Goal: Task Accomplishment & Management: Complete application form

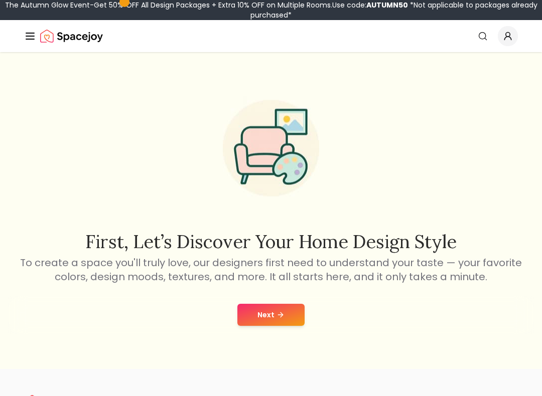
click at [285, 312] on button "Next" at bounding box center [270, 315] width 67 height 22
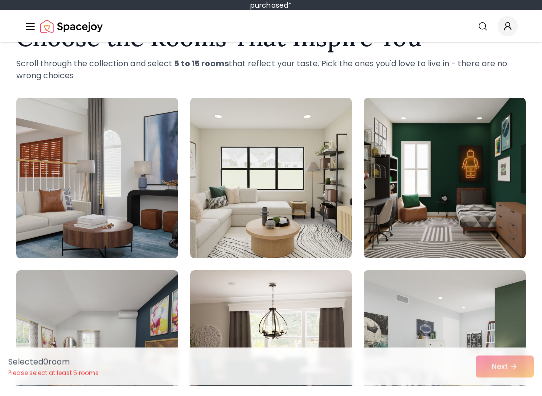
scroll to position [41, 0]
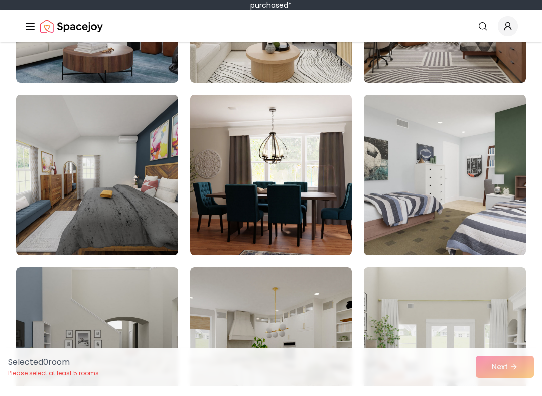
click at [493, 212] on img at bounding box center [445, 185] width 162 height 161
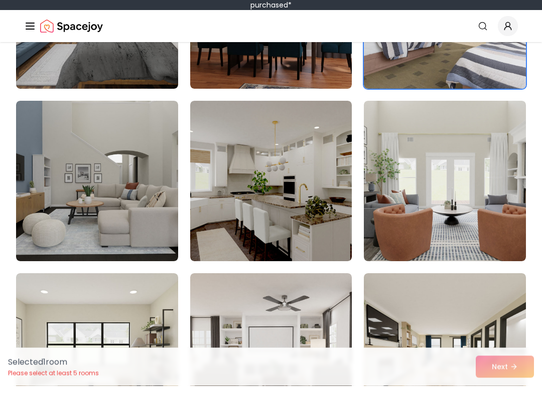
scroll to position [383, 0]
click at [46, 234] on img at bounding box center [97, 191] width 162 height 161
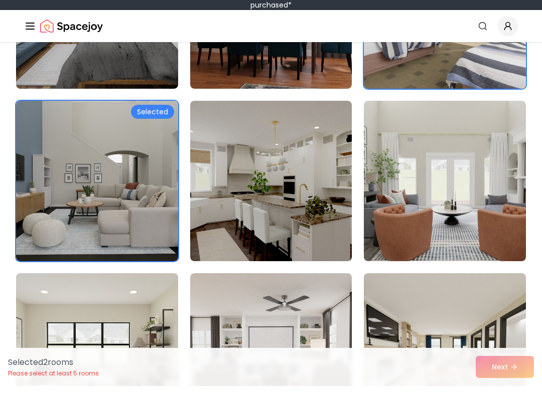
click at [419, 237] on img at bounding box center [445, 191] width 162 height 161
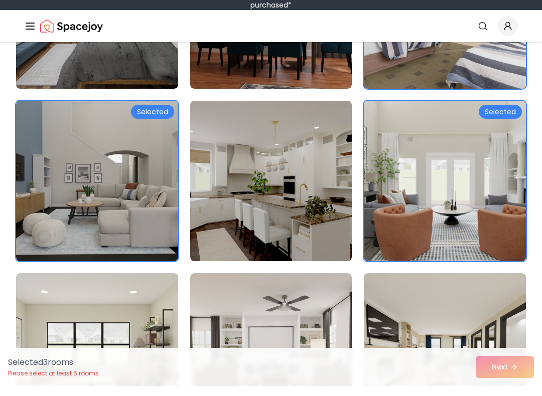
click at [312, 227] on img at bounding box center [271, 191] width 162 height 161
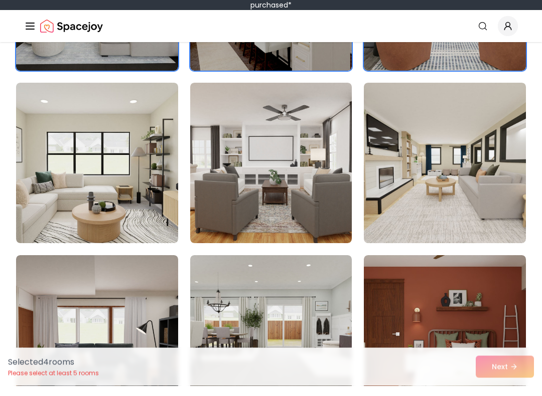
scroll to position [573, 0]
click at [457, 196] on img at bounding box center [445, 173] width 162 height 161
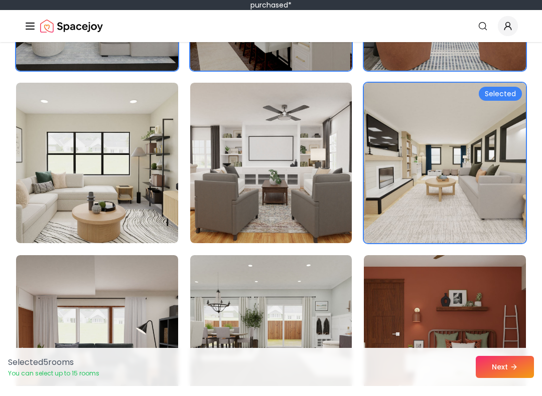
click at [46, 216] on img at bounding box center [97, 173] width 162 height 161
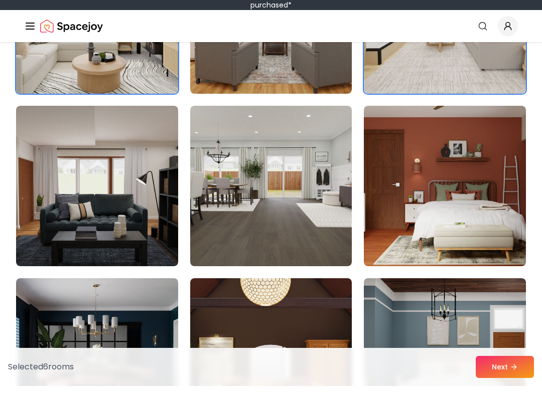
scroll to position [737, 0]
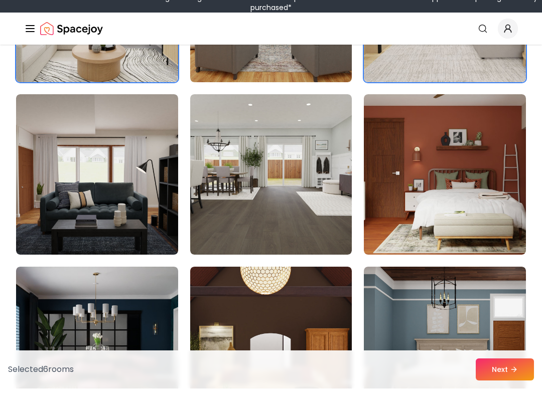
click at [338, 231] on img at bounding box center [271, 182] width 162 height 161
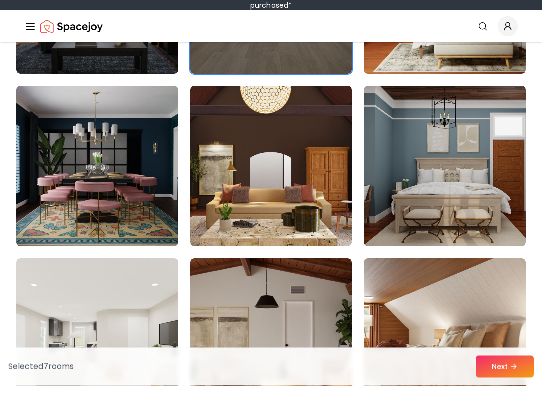
scroll to position [915, 0]
click at [49, 221] on img at bounding box center [97, 176] width 162 height 161
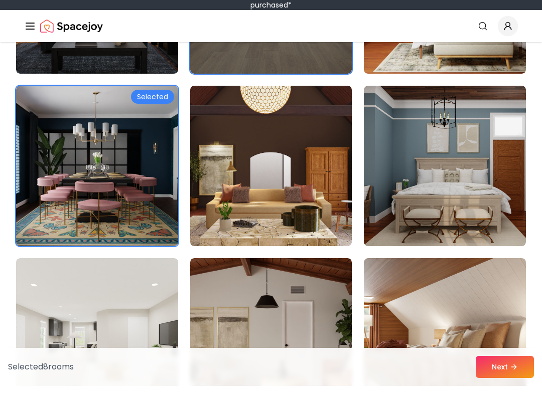
click at [320, 205] on img at bounding box center [271, 176] width 162 height 161
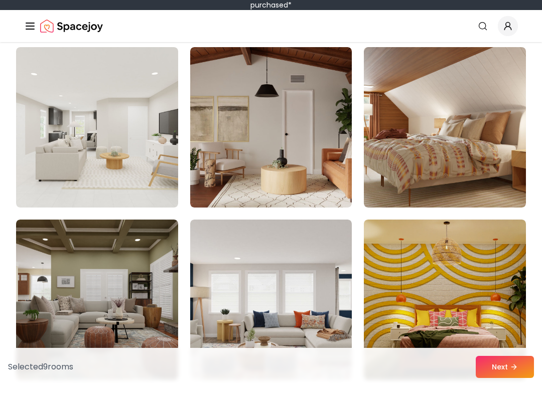
scroll to position [1132, 0]
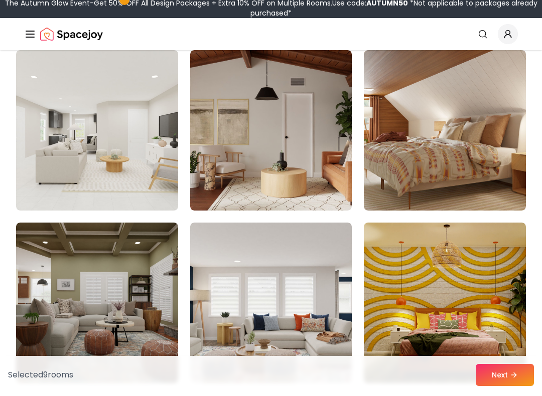
click at [40, 184] on img at bounding box center [97, 132] width 162 height 161
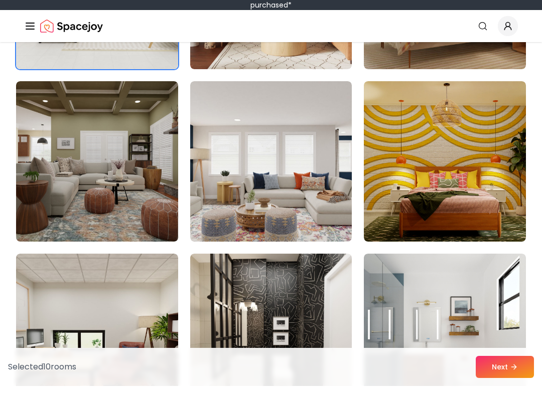
scroll to position [1261, 0]
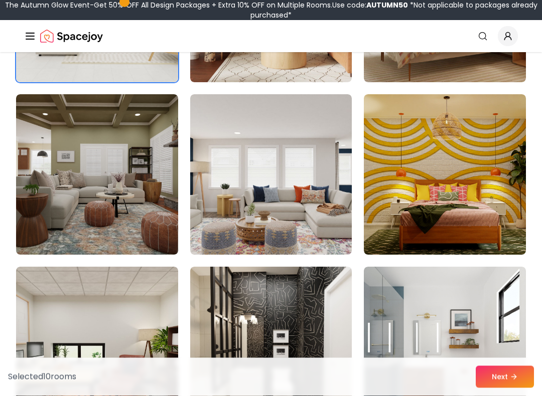
click at [450, 204] on img at bounding box center [445, 175] width 162 height 161
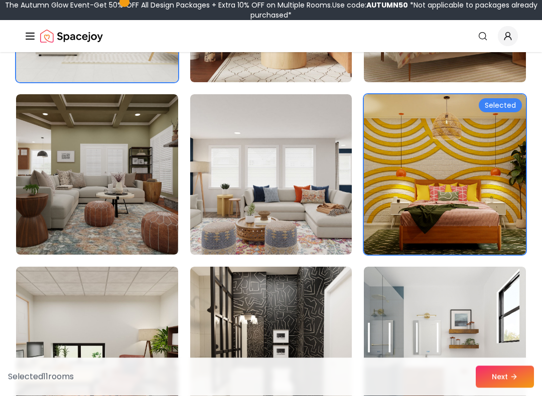
click at [315, 202] on img at bounding box center [271, 175] width 162 height 161
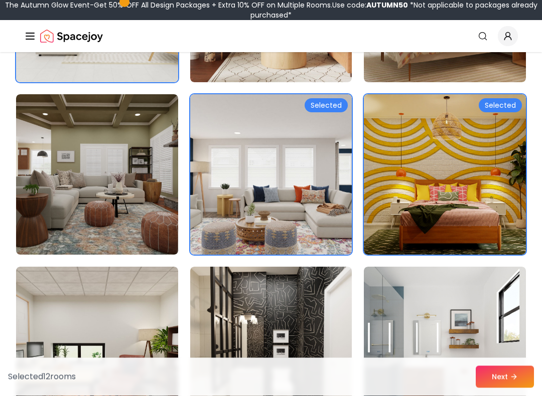
click at [433, 315] on img at bounding box center [445, 347] width 162 height 161
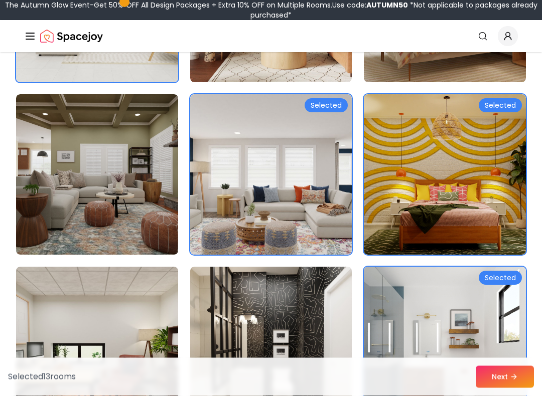
click at [303, 308] on img at bounding box center [271, 347] width 162 height 161
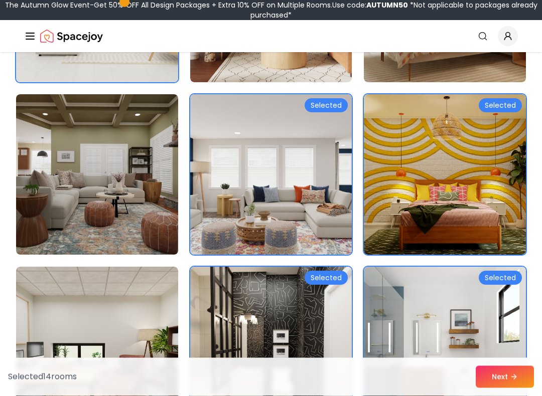
click at [52, 295] on img at bounding box center [97, 347] width 162 height 161
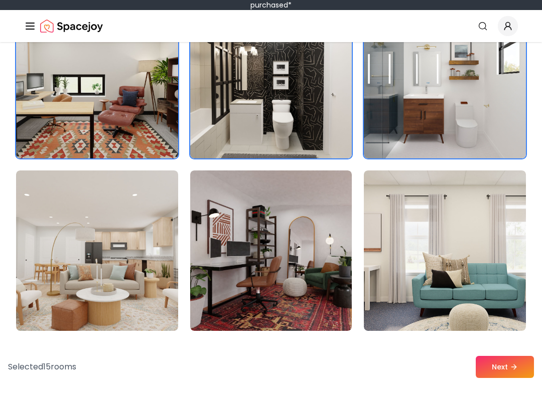
scroll to position [1552, 0]
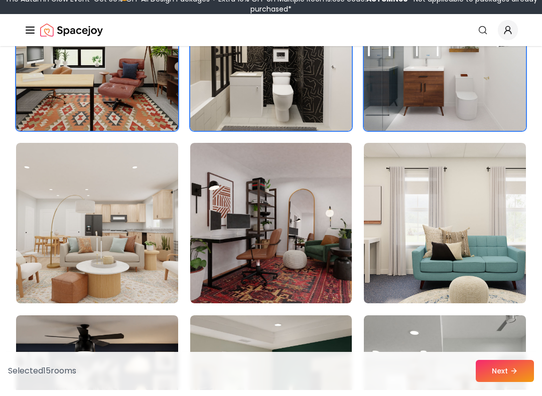
click at [42, 270] on img at bounding box center [97, 229] width 162 height 161
click at [314, 259] on img at bounding box center [271, 229] width 162 height 161
click at [431, 232] on img at bounding box center [445, 229] width 162 height 161
click at [520, 366] on button "Next" at bounding box center [504, 377] width 58 height 22
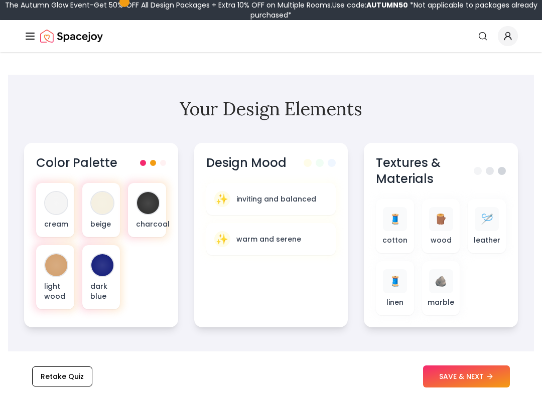
scroll to position [295, 0]
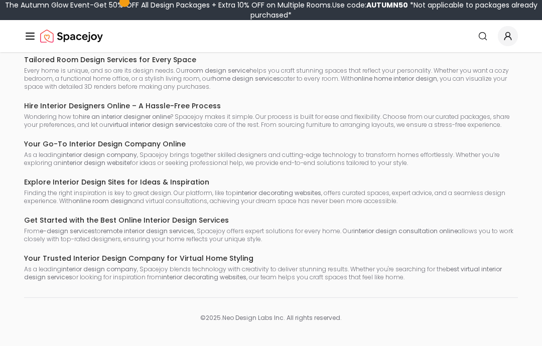
scroll to position [60, 0]
